Goal: Find specific page/section

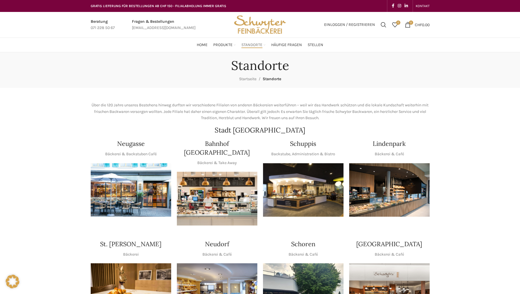
click at [298, 191] on img "1 / 1" at bounding box center [303, 190] width 80 height 54
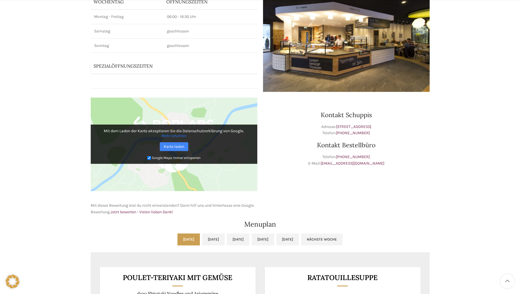
scroll to position [142, 0]
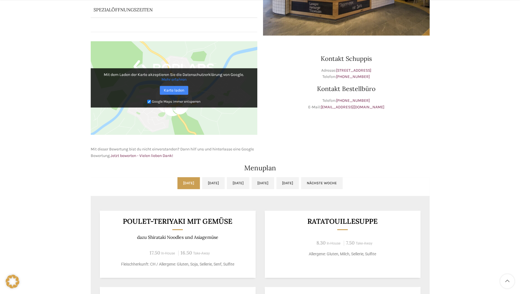
click at [66, 168] on div "Backstubenbistro Schuppis Wochentag ÖFFNUNGSZEITEN Montag - Freitag 06:00 - 16:…" at bounding box center [260, 209] width 520 height 599
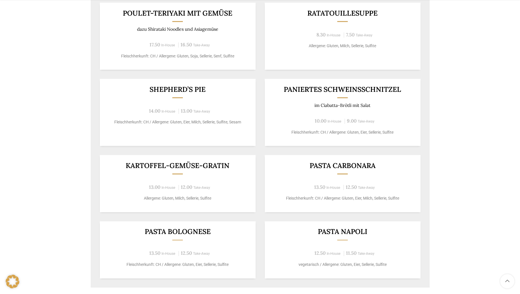
scroll to position [369, 0]
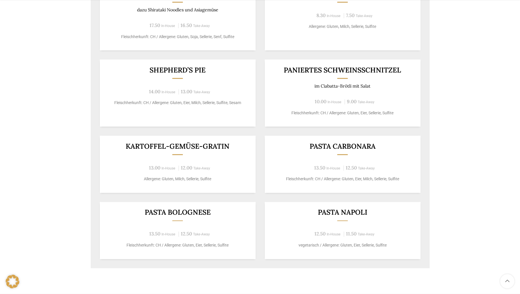
click at [183, 72] on h3 "Shepherd’s Pie" at bounding box center [178, 69] width 142 height 7
